Goal: Task Accomplishment & Management: Manage account settings

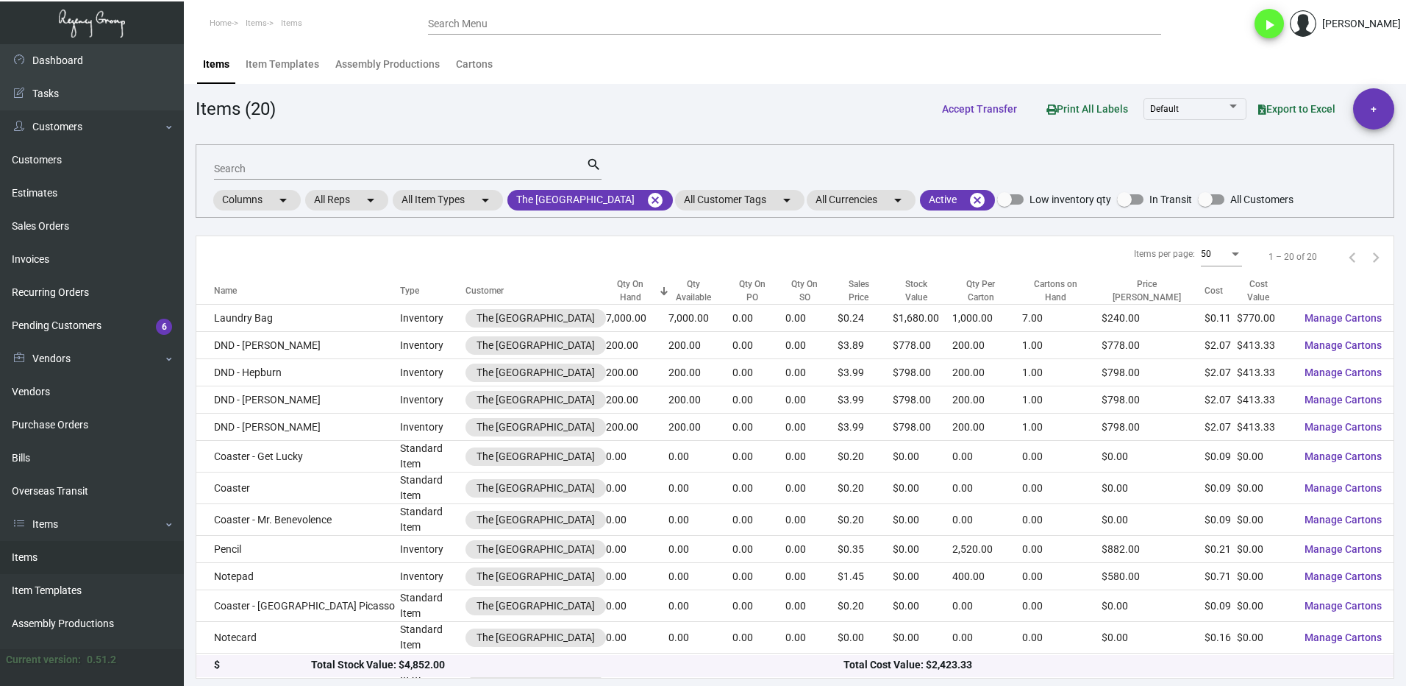
click at [252, 171] on input "Search" at bounding box center [400, 169] width 372 height 12
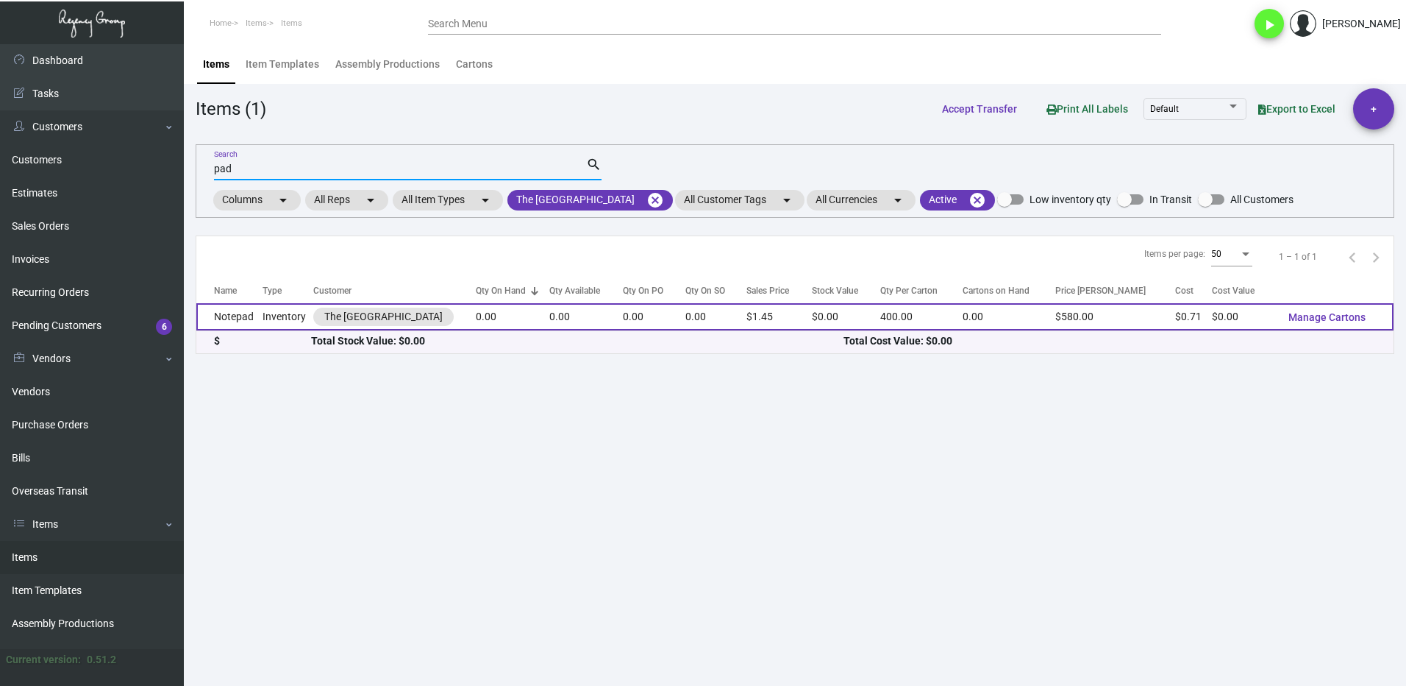
type input "pad"
click at [253, 323] on td "Notepad" at bounding box center [229, 316] width 66 height 27
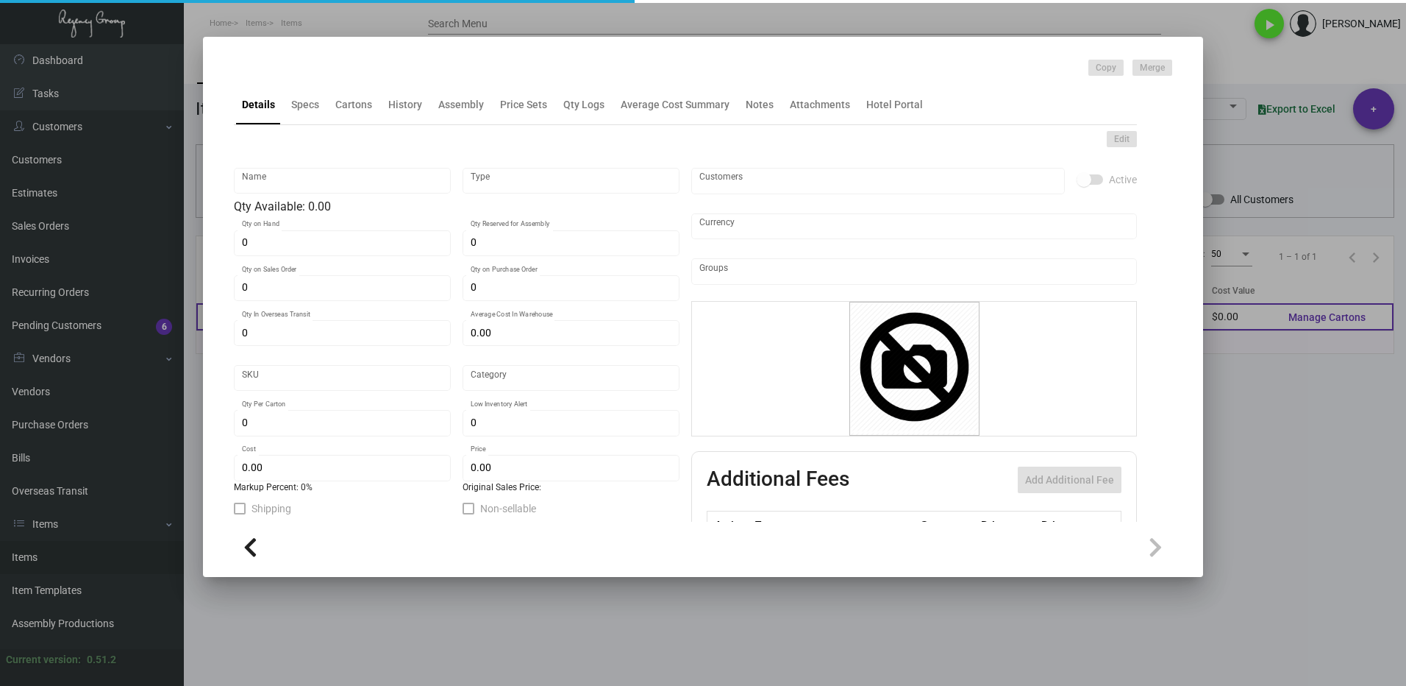
type input "Notepad"
type input "Inventory"
type input "$ 0.71"
type input "Standard"
type input "400"
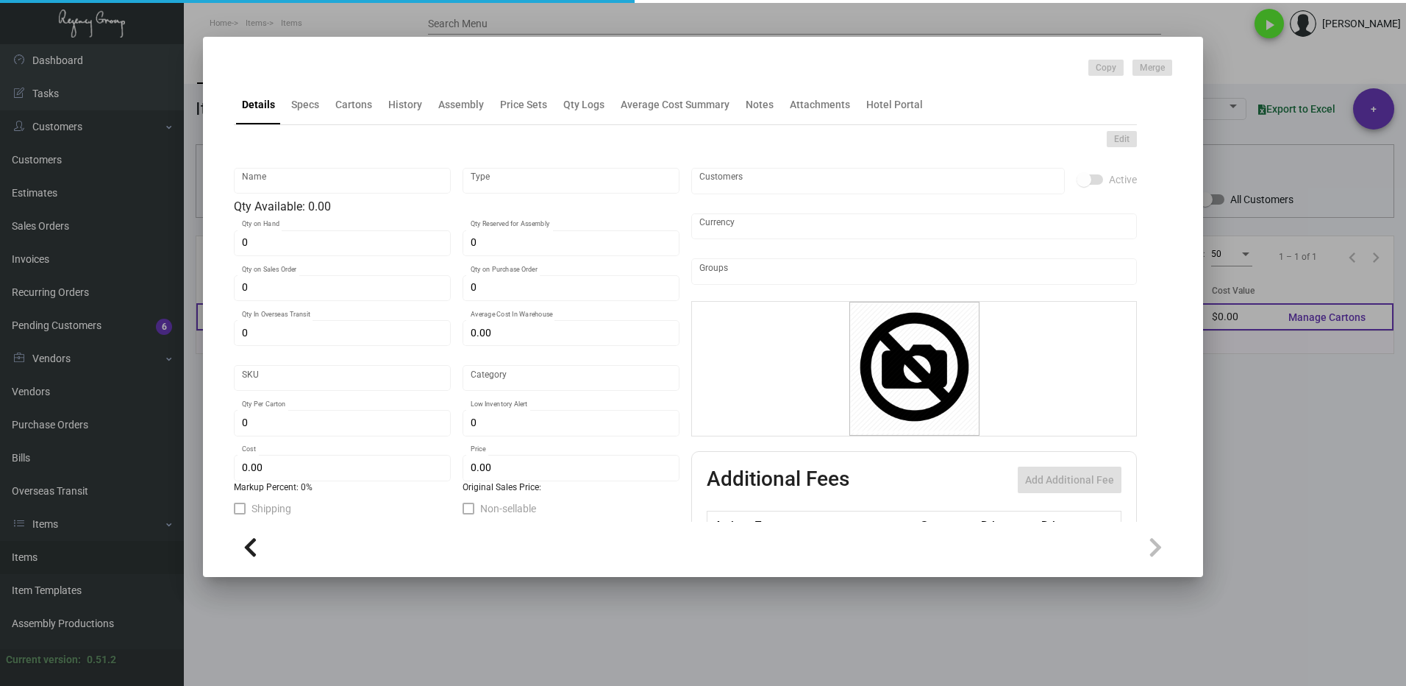
type input "$ 0.71"
type input "$ 1.45"
checkbox input "true"
type input "United States Dollar $"
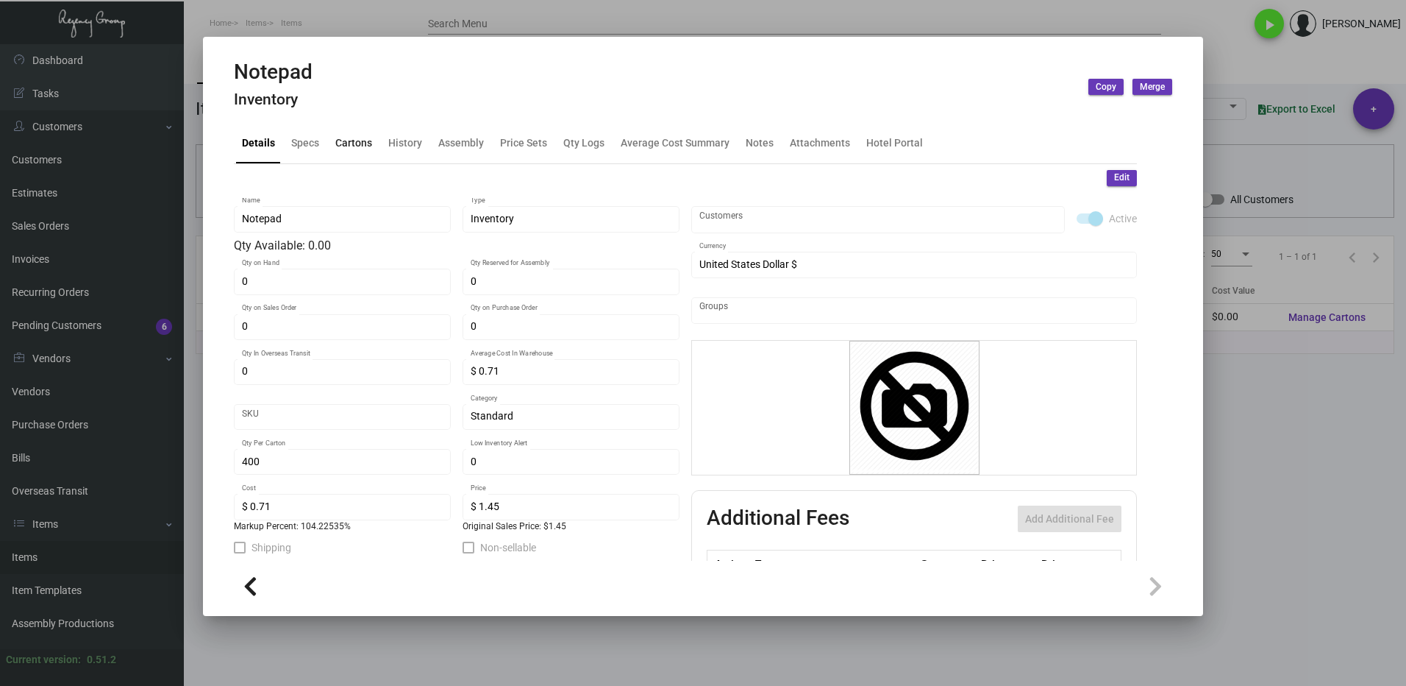
click at [341, 140] on div "Cartons" at bounding box center [353, 142] width 37 height 15
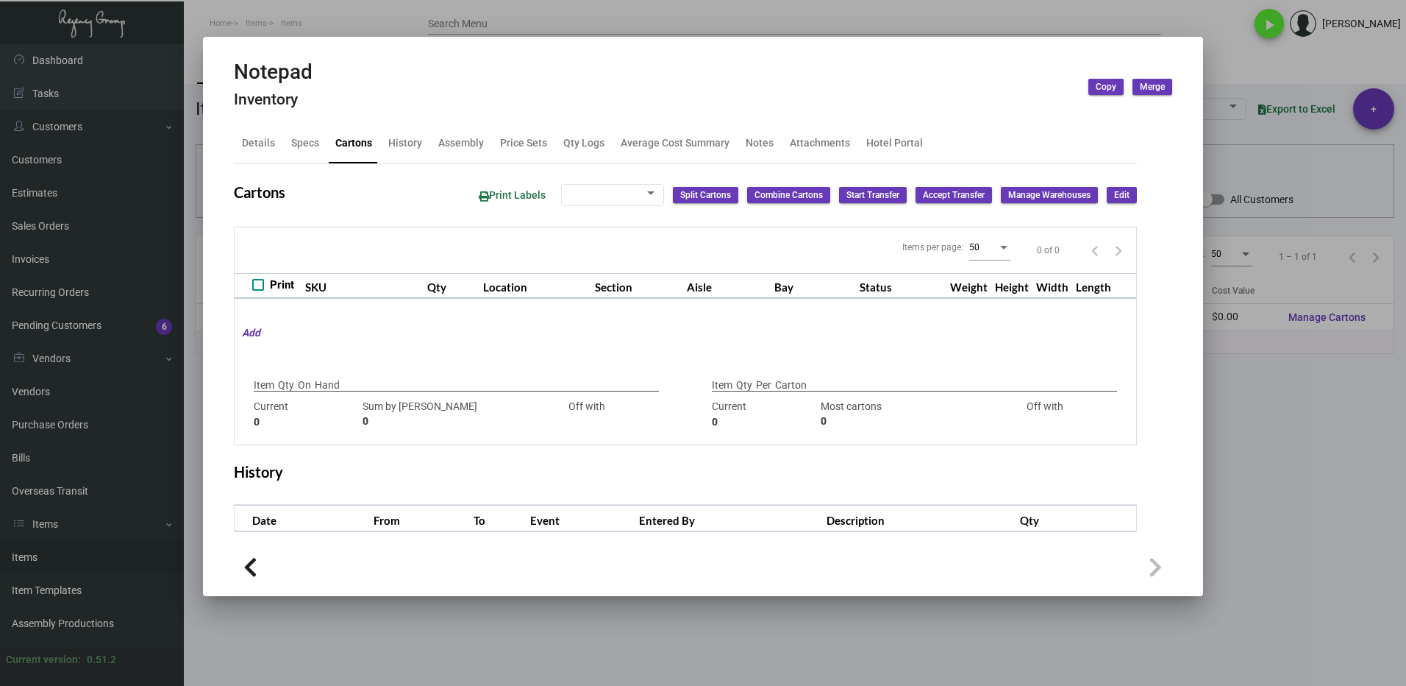
type input "0"
type input "400"
type input "450"
type input "-50"
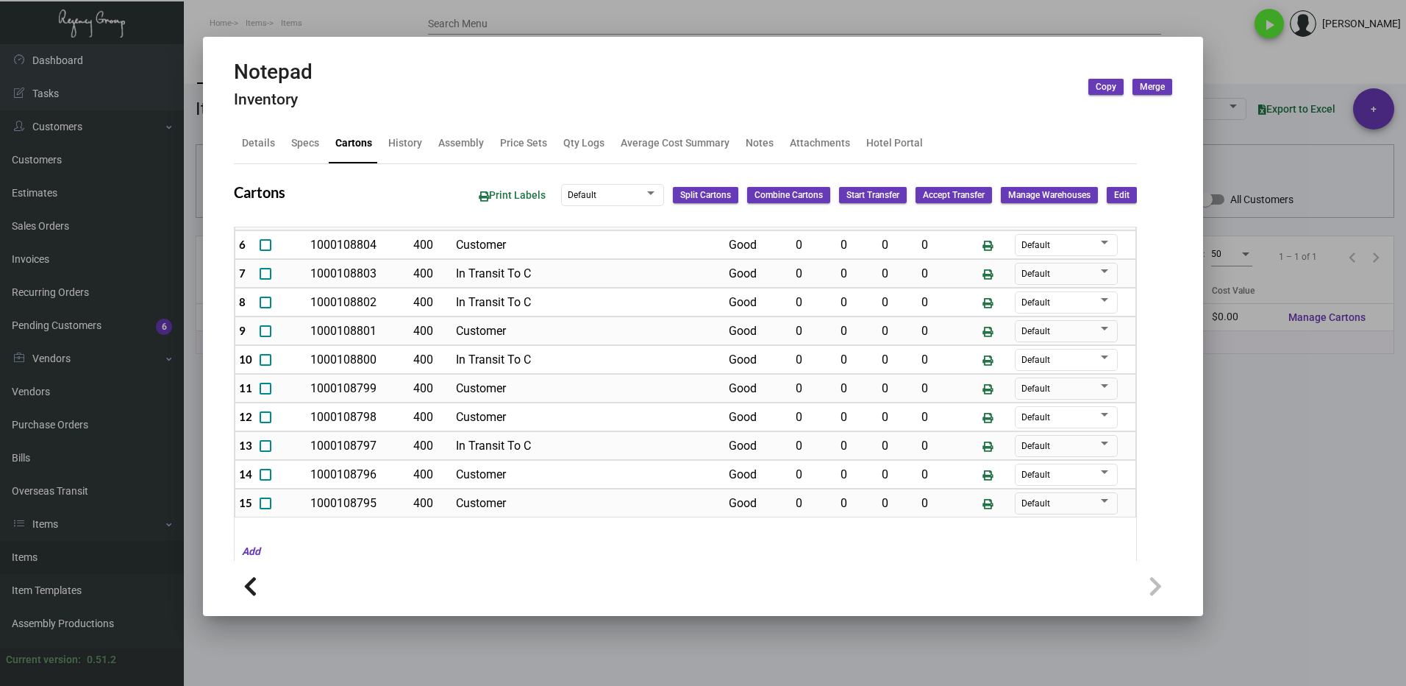
drag, startPoint x: 1288, startPoint y: 444, endPoint x: 1227, endPoint y: 424, distance: 64.0
click at [1289, 442] on div at bounding box center [703, 343] width 1406 height 686
